Goal: Task Accomplishment & Management: Use online tool/utility

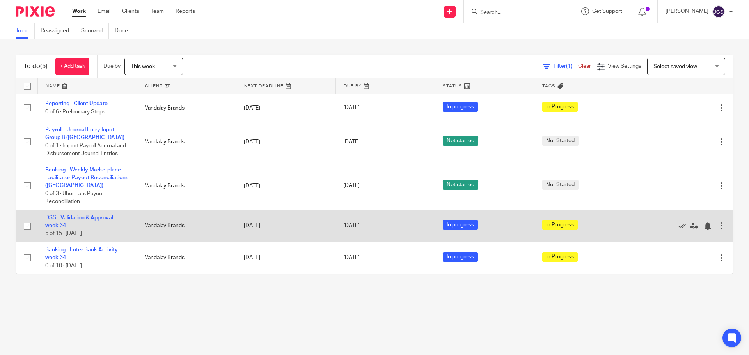
click at [53, 216] on link "DSS - Validation & Approval - week 34" at bounding box center [80, 221] width 71 height 13
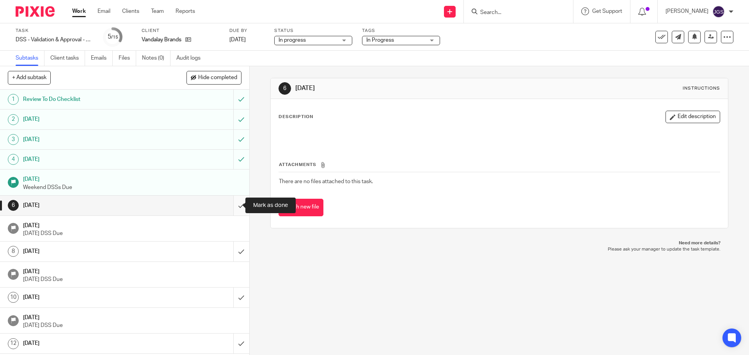
click at [236, 206] on input "submit" at bounding box center [124, 205] width 249 height 19
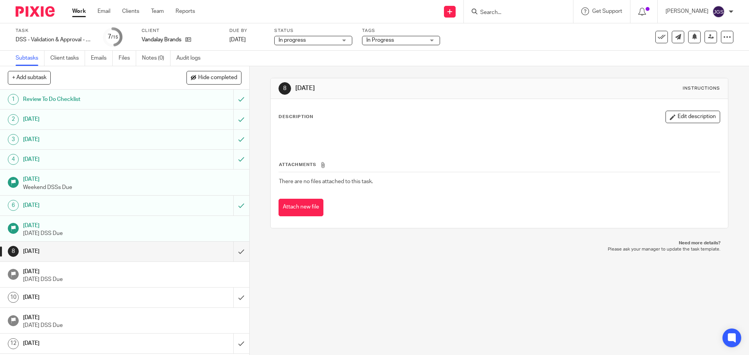
click at [78, 11] on link "Work" at bounding box center [79, 11] width 14 height 8
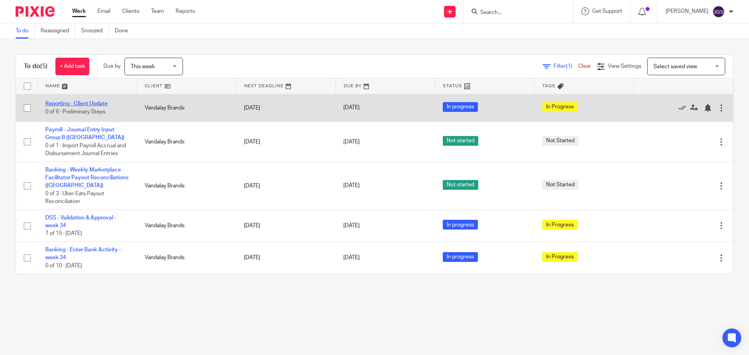
click at [82, 103] on link "Reporting - Client Update" at bounding box center [76, 103] width 62 height 5
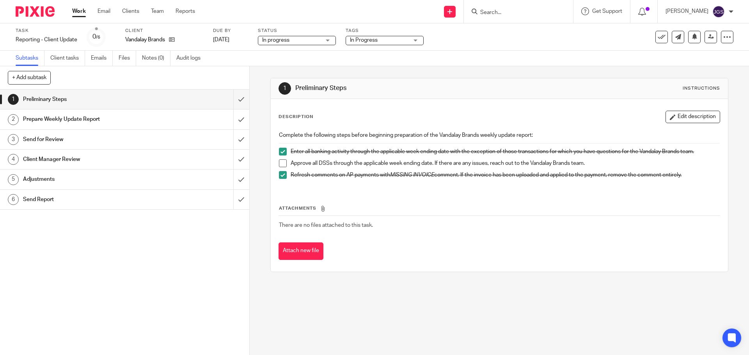
click at [281, 162] on span at bounding box center [283, 164] width 8 height 8
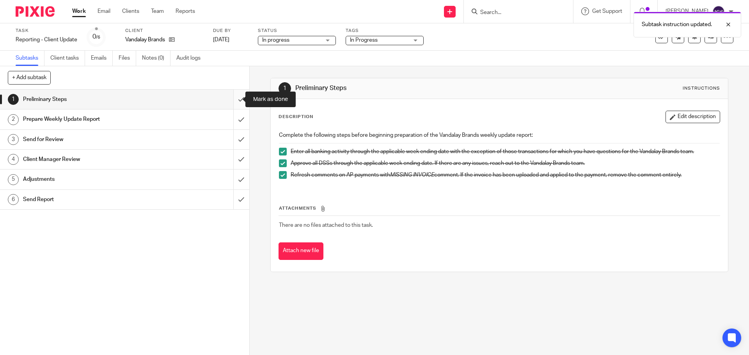
click at [232, 101] on input "submit" at bounding box center [124, 99] width 249 height 19
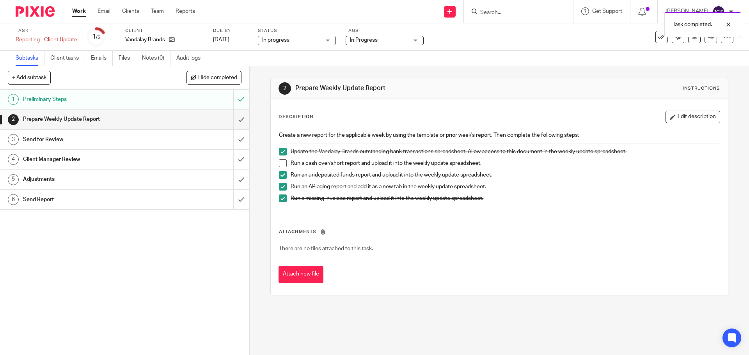
click at [280, 164] on span at bounding box center [283, 164] width 8 height 8
click at [234, 121] on input "submit" at bounding box center [124, 119] width 249 height 19
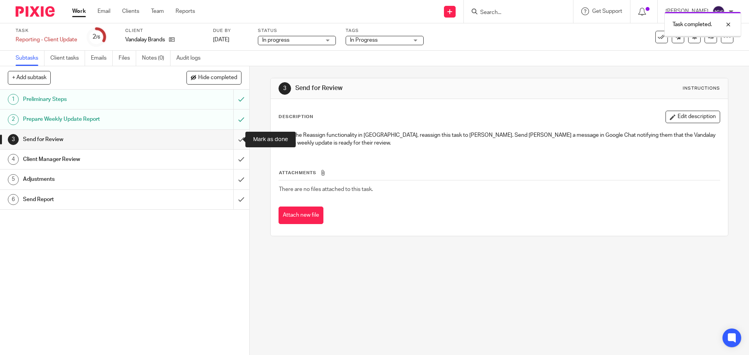
click at [233, 138] on input "submit" at bounding box center [124, 139] width 249 height 19
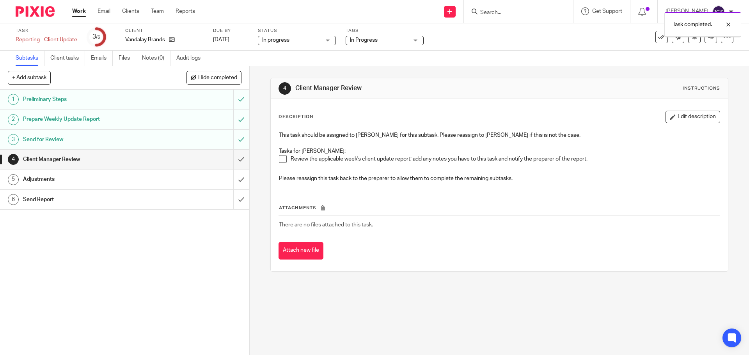
click at [231, 161] on input "submit" at bounding box center [124, 159] width 249 height 19
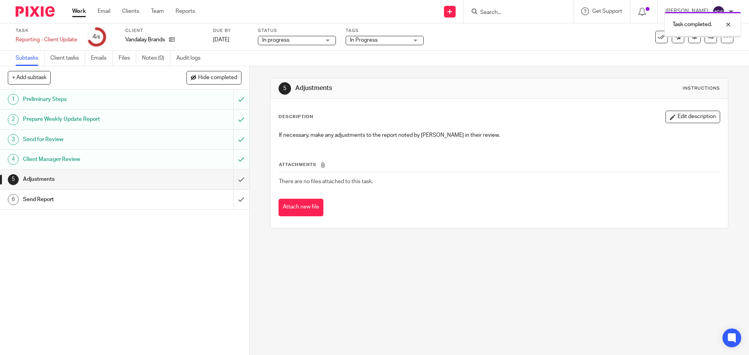
click at [231, 179] on input "submit" at bounding box center [124, 179] width 249 height 19
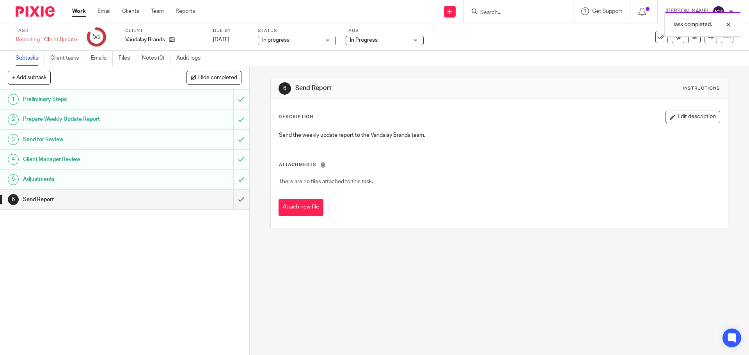
click at [230, 200] on input "submit" at bounding box center [124, 199] width 249 height 19
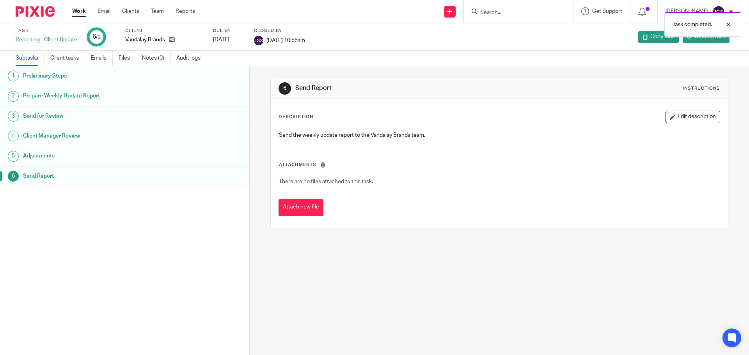
drag, startPoint x: 0, startPoint y: 0, endPoint x: 76, endPoint y: 12, distance: 77.0
click at [76, 12] on link "Work" at bounding box center [79, 11] width 14 height 8
